Goal: Find specific page/section: Find specific page/section

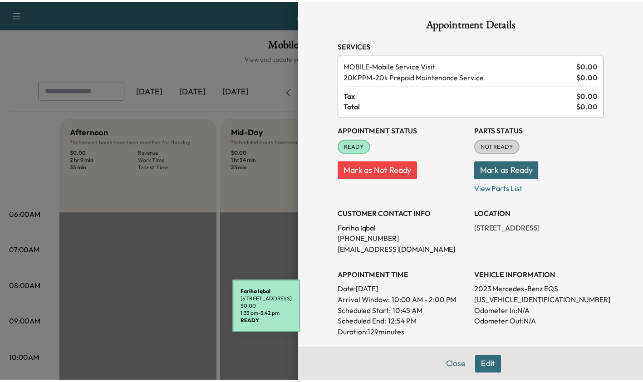
scroll to position [224, 0]
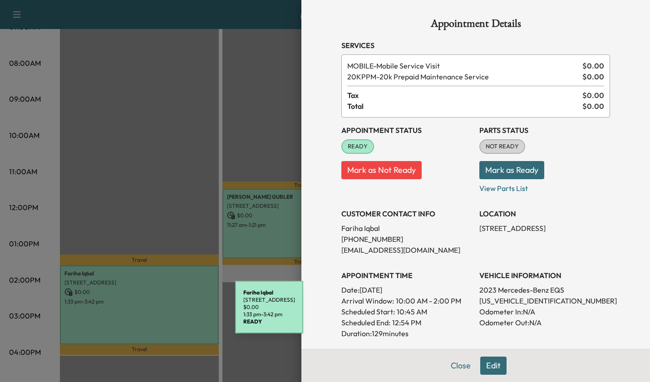
click at [175, 174] on div at bounding box center [325, 191] width 650 height 382
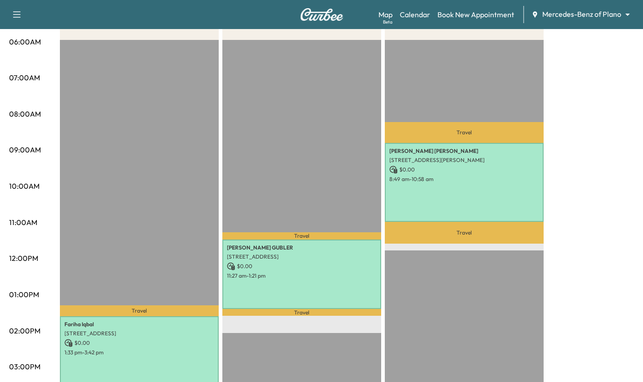
scroll to position [173, 0]
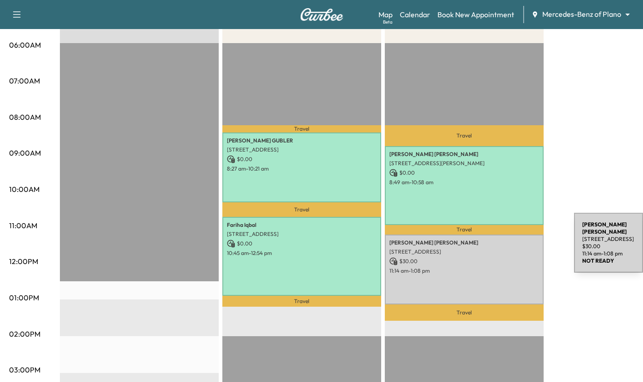
scroll to position [169, 0]
click at [299, 163] on p "$ 0.00" at bounding box center [302, 160] width 150 height 8
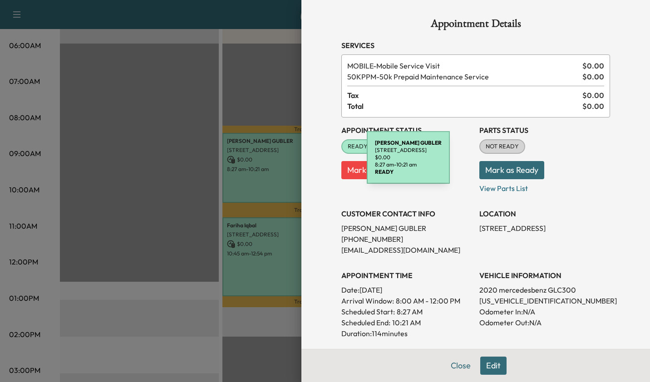
click at [265, 271] on div at bounding box center [325, 191] width 650 height 382
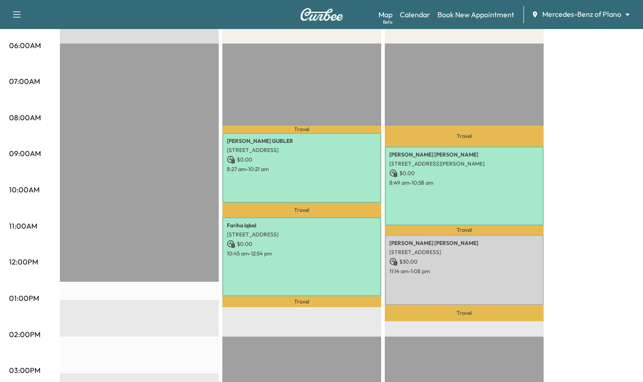
click at [280, 246] on p "$ 0.00" at bounding box center [302, 244] width 150 height 8
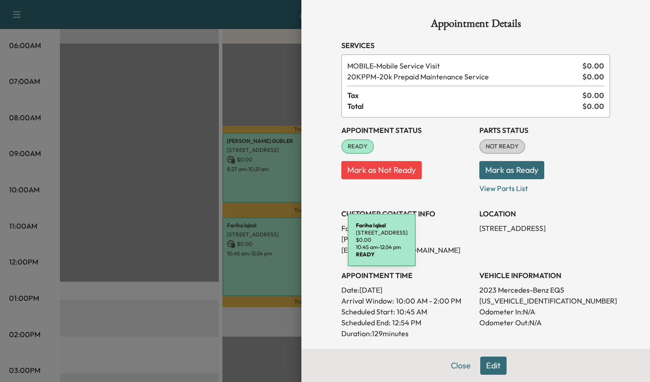
click at [243, 327] on div at bounding box center [325, 191] width 650 height 382
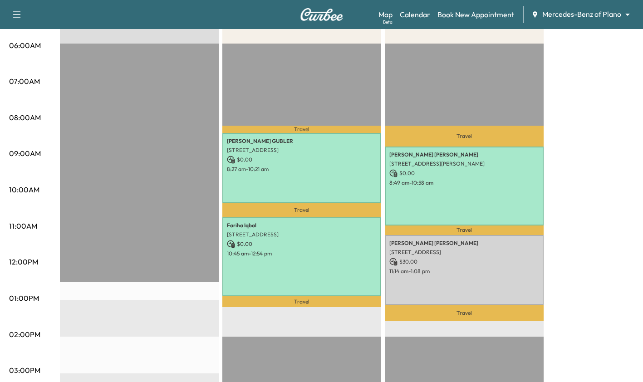
click at [594, 15] on body "Support Log Out Map Beta Calendar Book New Appointment Mercedes-Benz of Plano *…" at bounding box center [321, 22] width 643 height 382
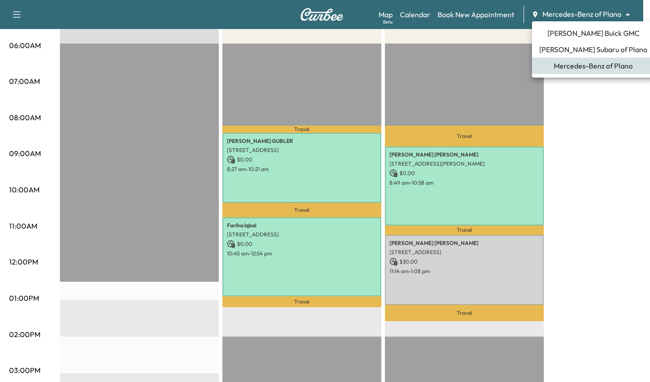
click at [603, 49] on span "Ewing Subaru of Plano" at bounding box center [593, 49] width 108 height 11
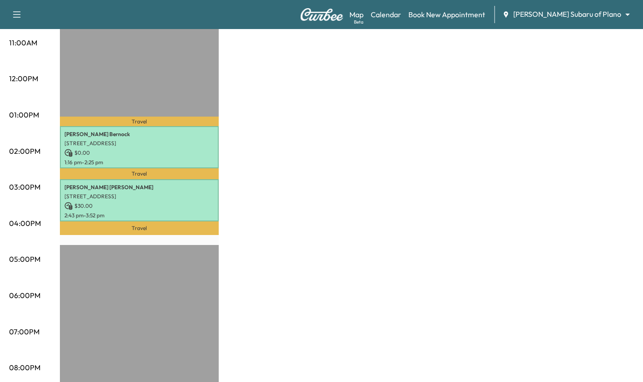
scroll to position [351, 0]
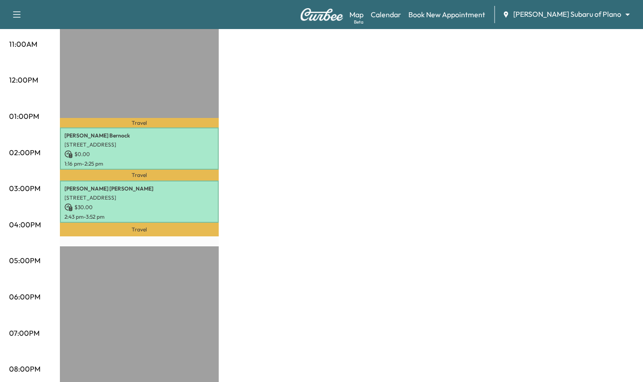
click at [165, 145] on p "3306 Wyndmere Dr, Richardson, TX 75082, USA" at bounding box center [139, 144] width 150 height 7
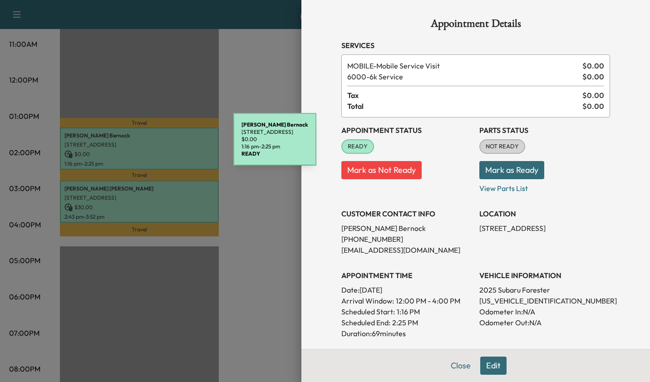
click at [159, 203] on div at bounding box center [325, 191] width 650 height 382
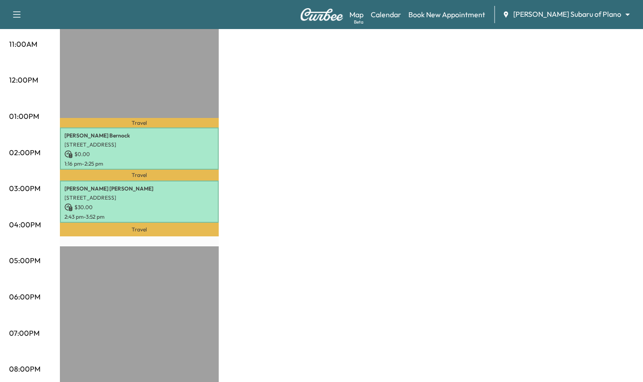
click at [172, 195] on p "2 Crownwood Ct, Dallas, TX 75225, USA" at bounding box center [139, 197] width 150 height 7
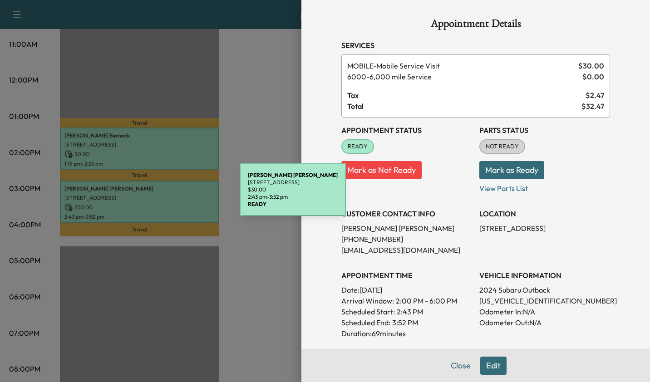
click at [236, 309] on div at bounding box center [325, 191] width 650 height 382
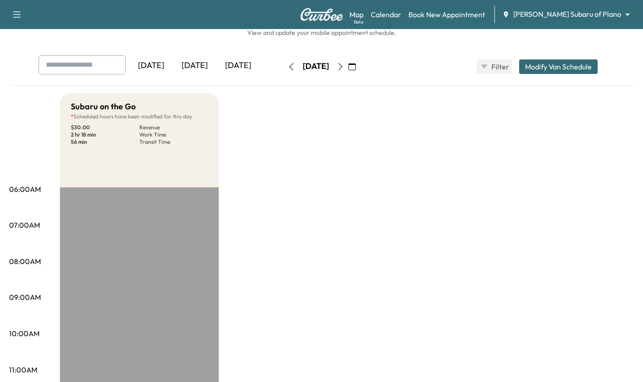
scroll to position [0, 0]
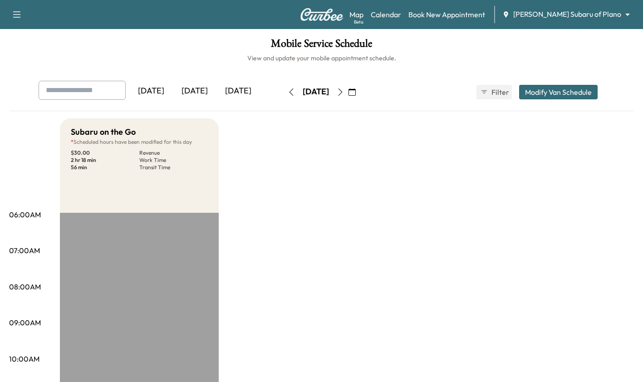
click at [584, 17] on body "Support Log Out Map Beta Calendar Book New Appointment Ewing Subaru of Plano **…" at bounding box center [321, 191] width 643 height 382
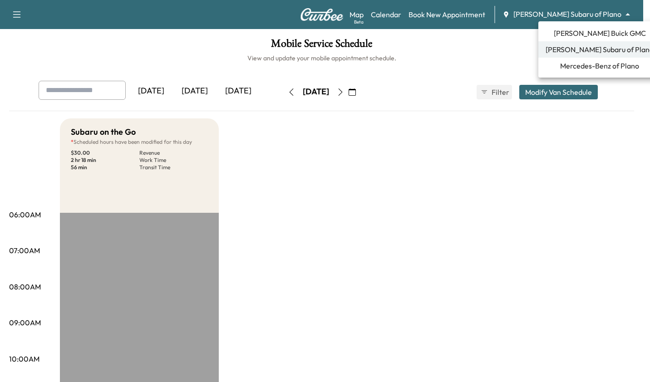
click at [575, 76] on ul "Ewing Buick GMC Ewing Subaru of Plano Mercedes-Benz of Plano" at bounding box center [600, 49] width 123 height 56
click at [585, 71] on li "Mercedes-Benz of Plano" at bounding box center [600, 66] width 123 height 16
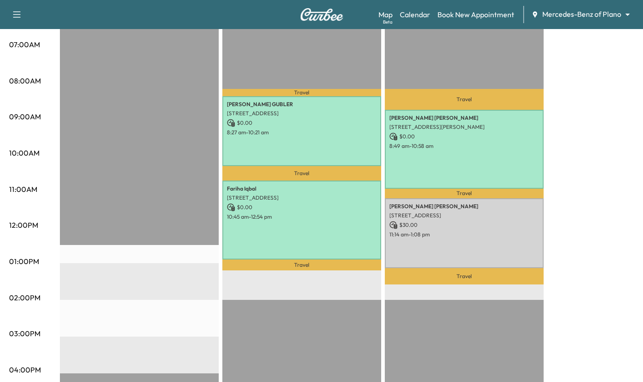
scroll to position [207, 0]
click at [483, 149] on div "edmond Anthony 4036 Stanton Dr, Wylie, TX 75098, USA $ 0.00 8:49 am - 10:58 am" at bounding box center [464, 148] width 159 height 79
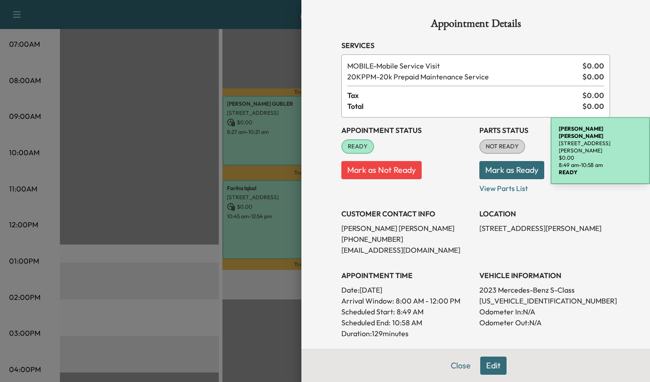
click at [260, 316] on div at bounding box center [325, 191] width 650 height 382
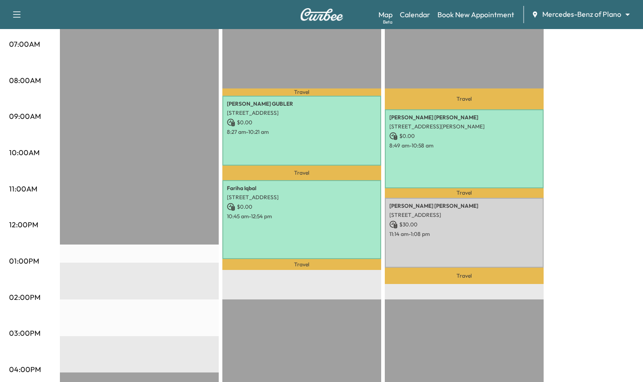
click at [465, 231] on p "11:14 am - 1:08 pm" at bounding box center [465, 234] width 150 height 7
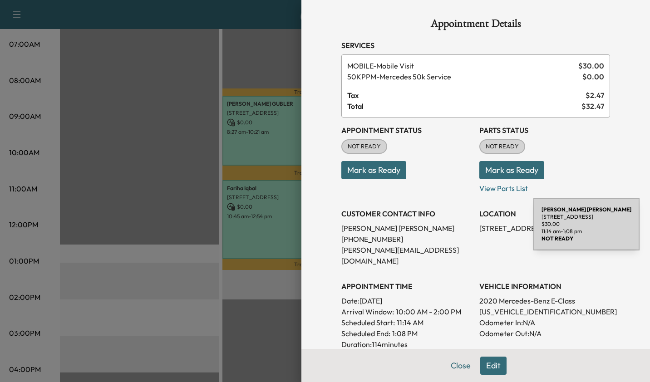
click at [261, 327] on div at bounding box center [325, 191] width 650 height 382
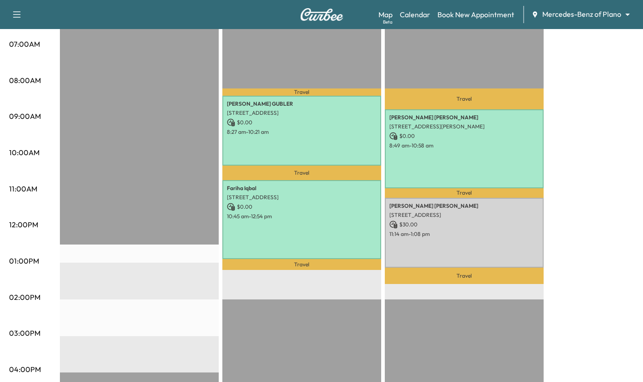
click at [460, 155] on div "edmond Anthony 4036 Stanton Dr, Wylie, TX 75098, USA $ 0.00 8:49 am - 10:58 am" at bounding box center [464, 148] width 159 height 79
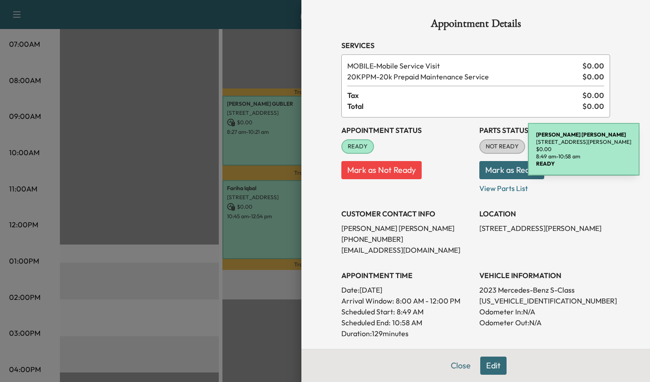
click at [256, 322] on div at bounding box center [325, 191] width 650 height 382
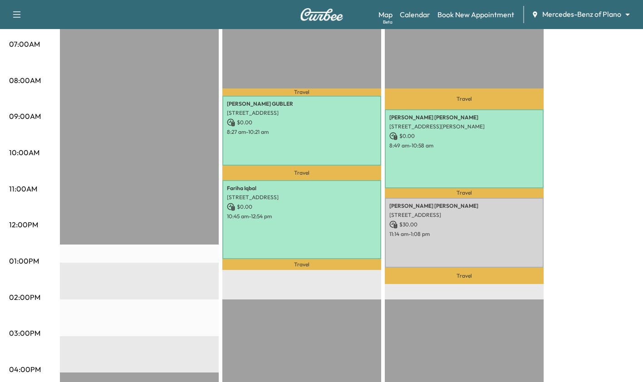
click at [427, 233] on p "11:14 am - 1:08 pm" at bounding box center [465, 234] width 150 height 7
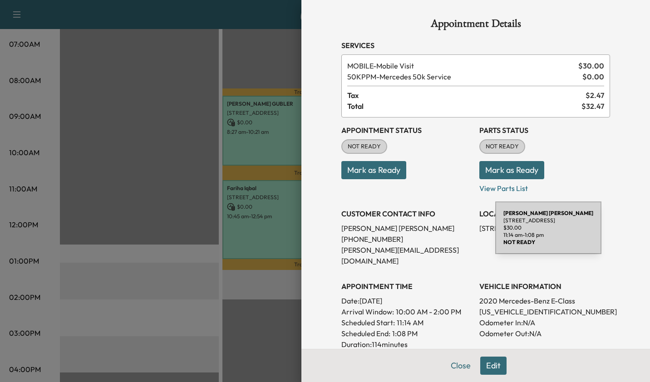
click at [255, 339] on div at bounding box center [325, 191] width 650 height 382
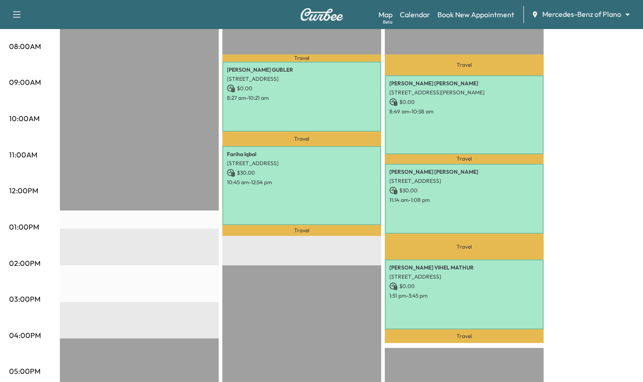
scroll to position [244, 0]
